Goal: Information Seeking & Learning: Find specific fact

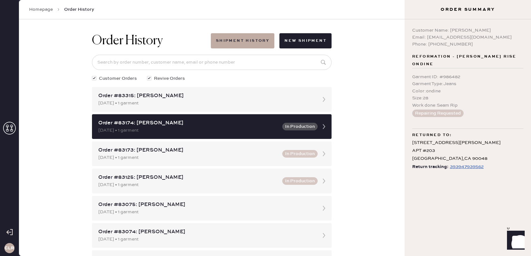
click at [11, 128] on use at bounding box center [9, 128] width 13 height 13
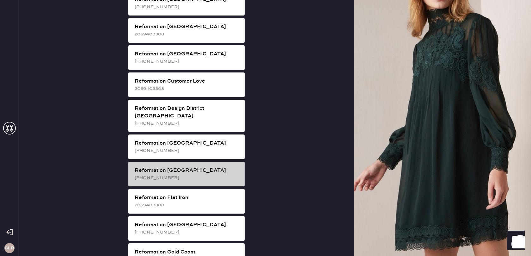
scroll to position [702, 0]
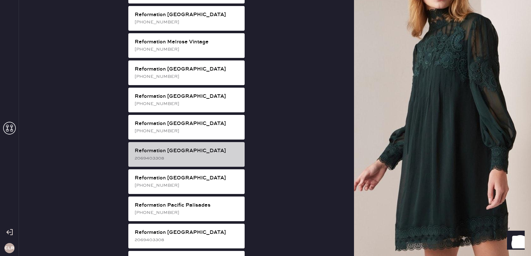
click at [194, 154] on div "2069403308" at bounding box center [187, 157] width 105 height 7
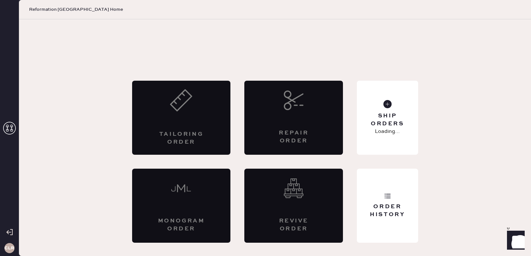
scroll to position [0, 0]
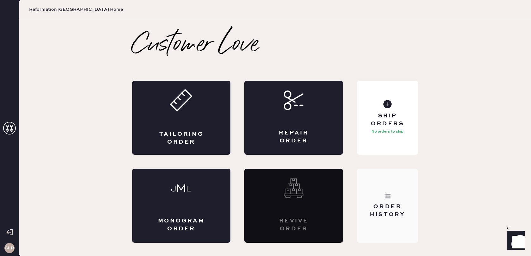
click at [391, 210] on div "Order History" at bounding box center [387, 210] width 51 height 16
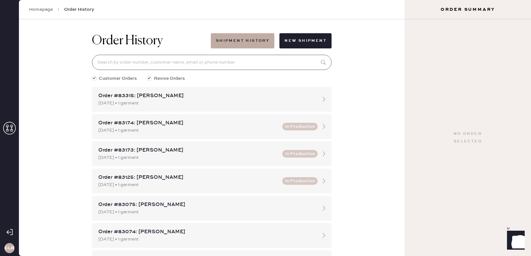
click at [278, 65] on input at bounding box center [211, 62] width 239 height 15
paste input "83171"
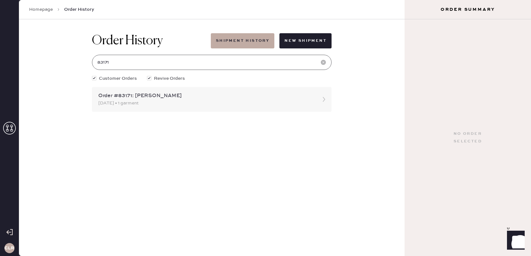
type input "83171"
click at [321, 100] on icon at bounding box center [323, 99] width 13 height 13
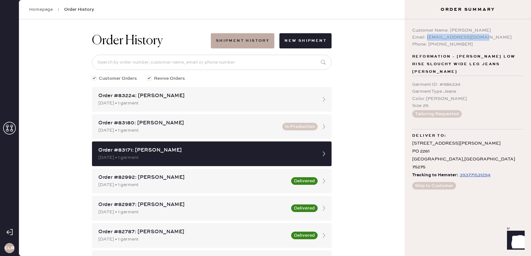
drag, startPoint x: 426, startPoint y: 37, endPoint x: 479, endPoint y: 35, distance: 53.1
click at [479, 35] on div "Email: [EMAIL_ADDRESS][DOMAIN_NAME]" at bounding box center [467, 37] width 111 height 7
copy div "[EMAIL_ADDRESS][DOMAIN_NAME]"
click at [478, 171] on div "393771531294" at bounding box center [474, 175] width 31 height 8
click at [484, 95] on div "Color : [PERSON_NAME]" at bounding box center [467, 98] width 111 height 7
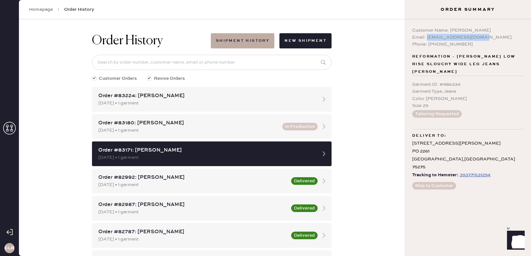
drag, startPoint x: 477, startPoint y: 37, endPoint x: 427, endPoint y: 40, distance: 50.4
click at [426, 40] on div "Customer Name: [PERSON_NAME] Email: [EMAIL_ADDRESS][DOMAIN_NAME] Phone: [PHONE_…" at bounding box center [467, 37] width 111 height 21
copy div
click at [456, 37] on div "Email: [EMAIL_ADDRESS][DOMAIN_NAME]" at bounding box center [467, 37] width 111 height 7
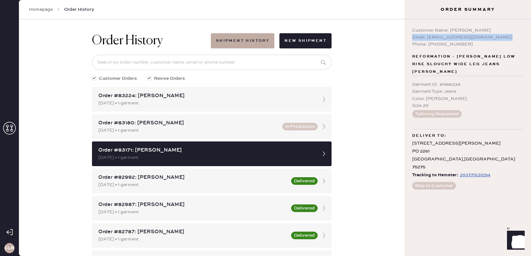
click at [456, 37] on div "Email: [EMAIL_ADDRESS][DOMAIN_NAME]" at bounding box center [467, 37] width 111 height 7
copy div "Email: [EMAIL_ADDRESS][DOMAIN_NAME]"
click at [472, 37] on div "Email: [EMAIL_ADDRESS][DOMAIN_NAME]" at bounding box center [467, 37] width 111 height 7
click at [473, 171] on div "393771531294" at bounding box center [474, 175] width 31 height 8
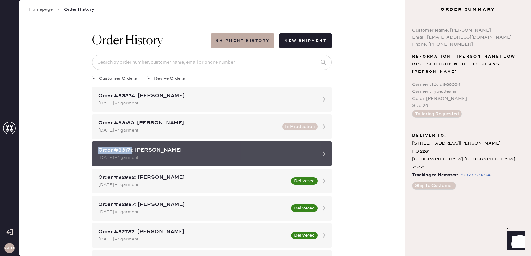
drag, startPoint x: 132, startPoint y: 150, endPoint x: 99, endPoint y: 153, distance: 33.2
click at [99, 153] on div "Order #83171: [PERSON_NAME]" at bounding box center [205, 150] width 215 height 8
copy div "Order #83171"
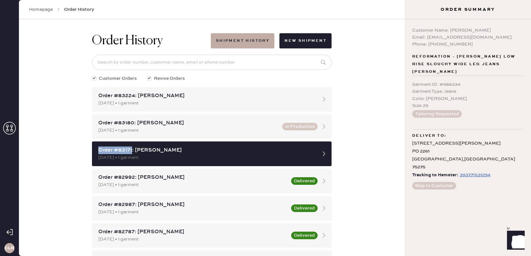
click at [472, 171] on div "393771531294" at bounding box center [474, 175] width 31 height 8
